Goal: Find specific page/section: Find specific page/section

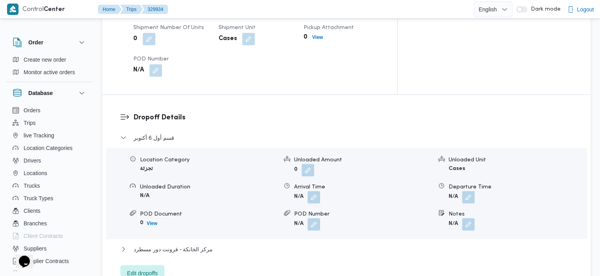
scroll to position [656, 0]
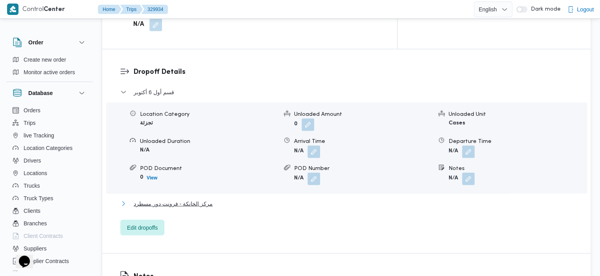
click at [123, 200] on icon "button" at bounding box center [123, 203] width 6 height 6
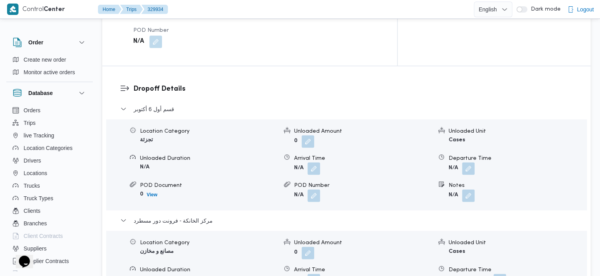
scroll to position [636, 0]
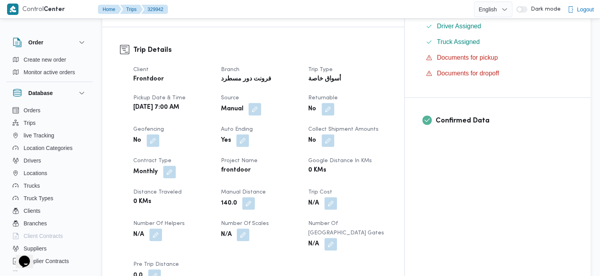
scroll to position [258, 0]
